Goal: Find specific page/section: Find specific page/section

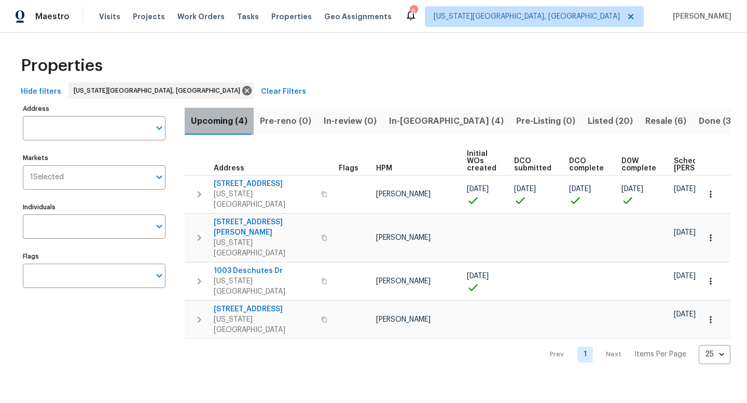
click at [221, 122] on span "Upcoming (4)" at bounding box center [219, 121] width 57 height 15
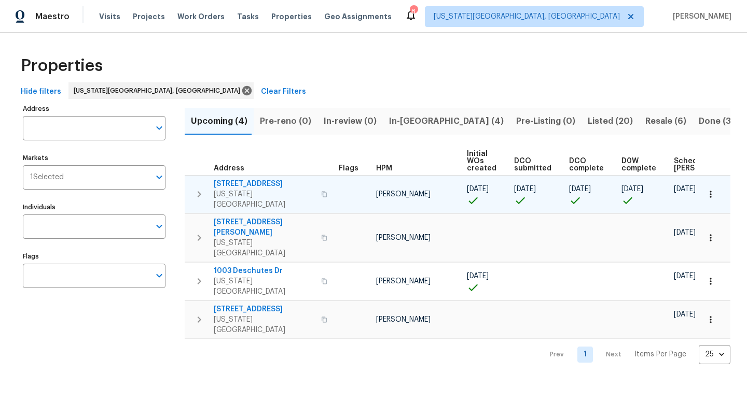
click at [321, 191] on icon "button" at bounding box center [324, 194] width 6 height 6
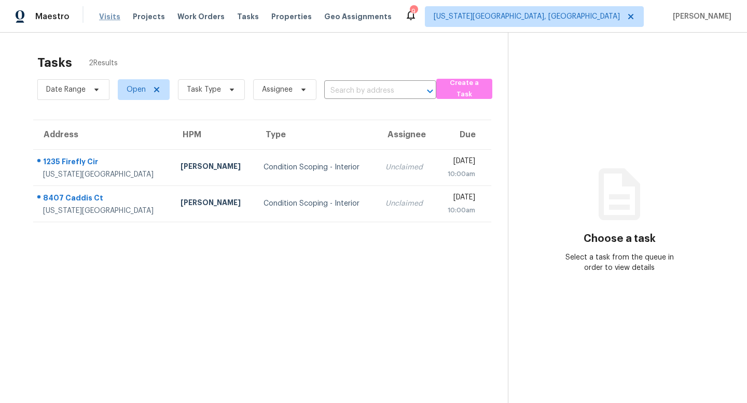
click at [107, 18] on span "Visits" at bounding box center [109, 16] width 21 height 10
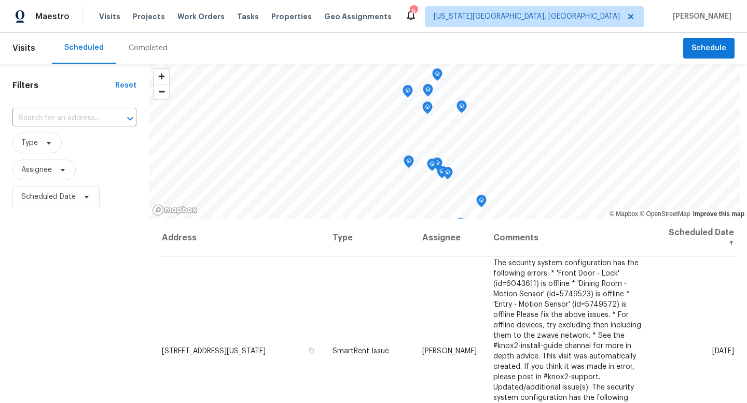
click at [150, 48] on div "Completed" at bounding box center [148, 48] width 39 height 10
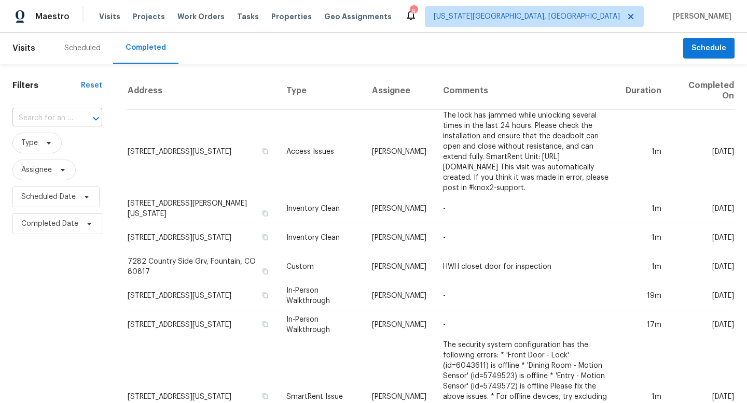
click at [67, 116] on input "text" at bounding box center [42, 118] width 61 height 16
paste input "[STREET_ADDRESS][US_STATE]"
type input "[STREET_ADDRESS][US_STATE]"
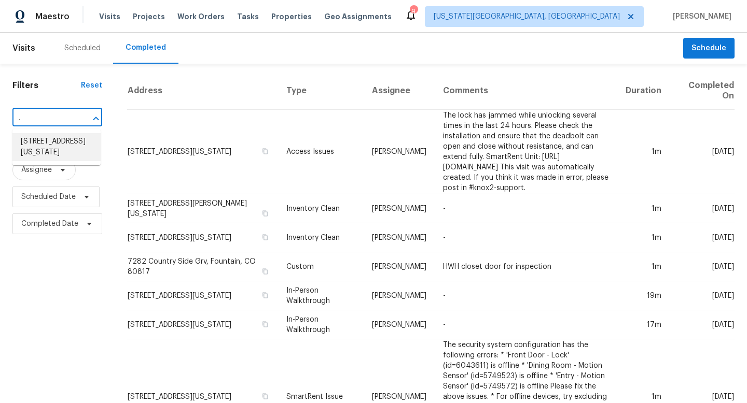
click at [57, 144] on li "[STREET_ADDRESS][US_STATE]" at bounding box center [56, 147] width 88 height 28
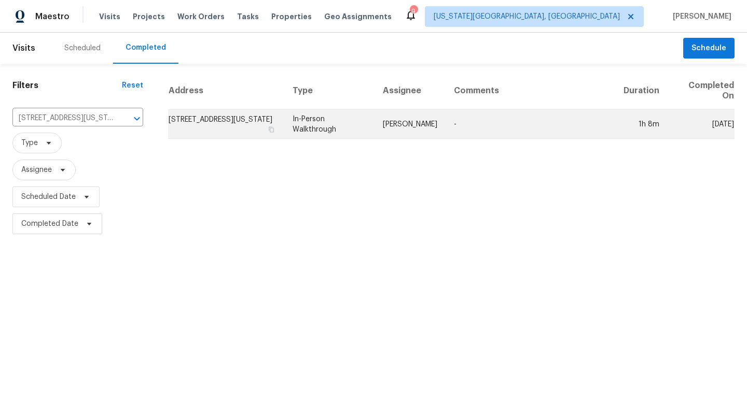
click at [194, 123] on td "[STREET_ADDRESS][US_STATE]" at bounding box center [226, 124] width 116 height 29
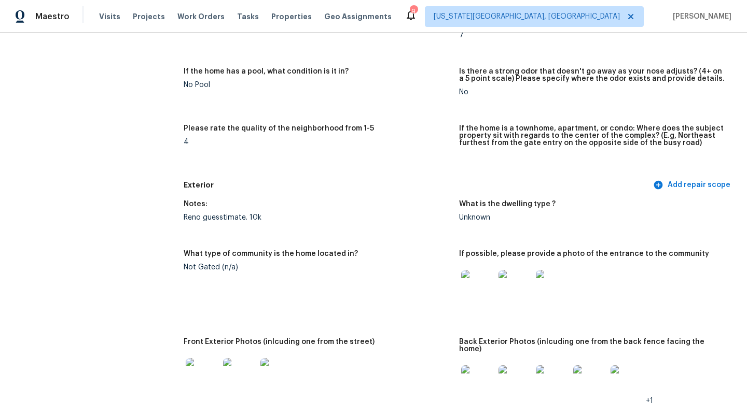
scroll to position [375, 0]
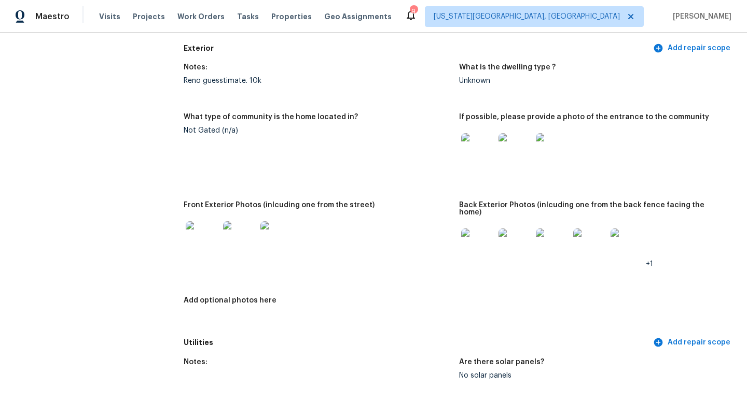
click at [481, 243] on img at bounding box center [477, 245] width 33 height 33
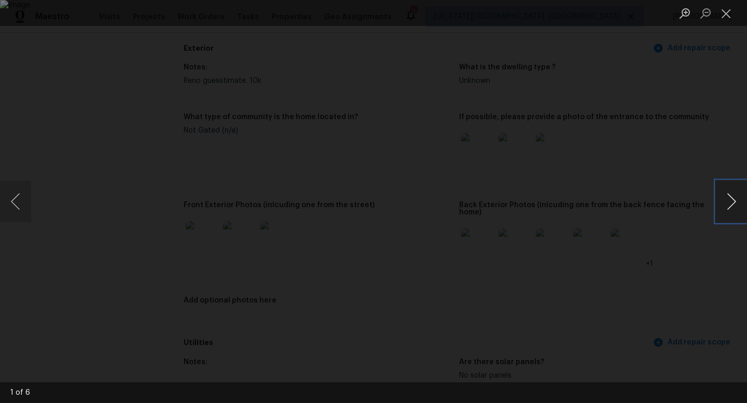
click at [733, 199] on button "Next image" at bounding box center [730, 201] width 31 height 41
click at [734, 199] on button "Next image" at bounding box center [730, 201] width 31 height 41
click at [711, 117] on div "Lightbox" at bounding box center [373, 201] width 747 height 403
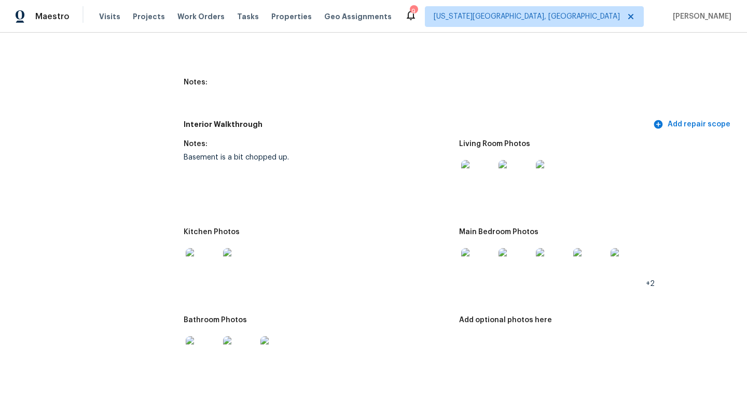
scroll to position [1372, 0]
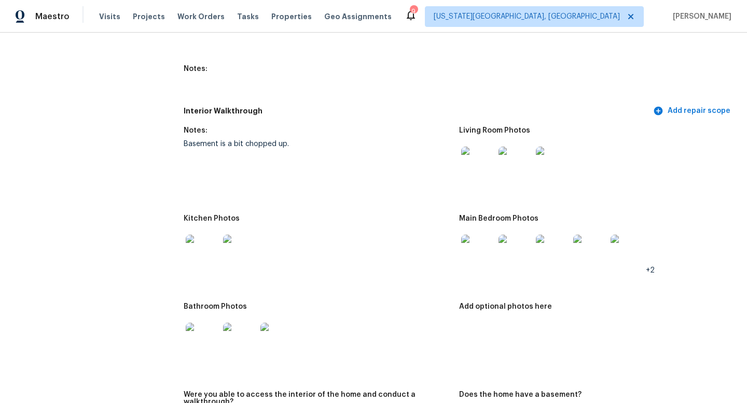
click at [214, 239] on img at bounding box center [202, 251] width 33 height 33
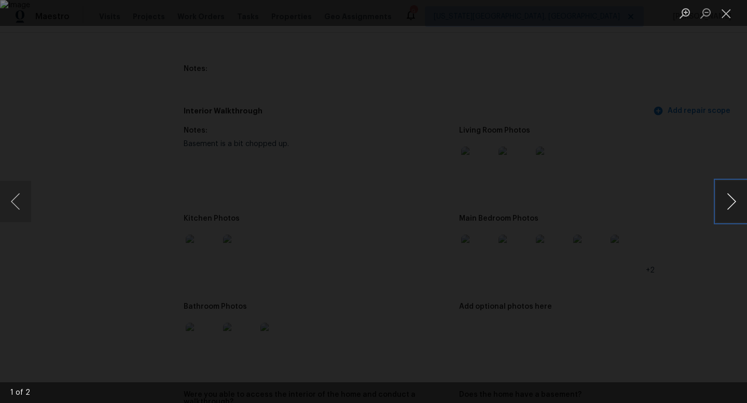
click at [729, 202] on button "Next image" at bounding box center [730, 201] width 31 height 41
click at [725, 113] on div "Lightbox" at bounding box center [373, 201] width 747 height 403
